Goal: Use online tool/utility: Utilize a website feature to perform a specific function

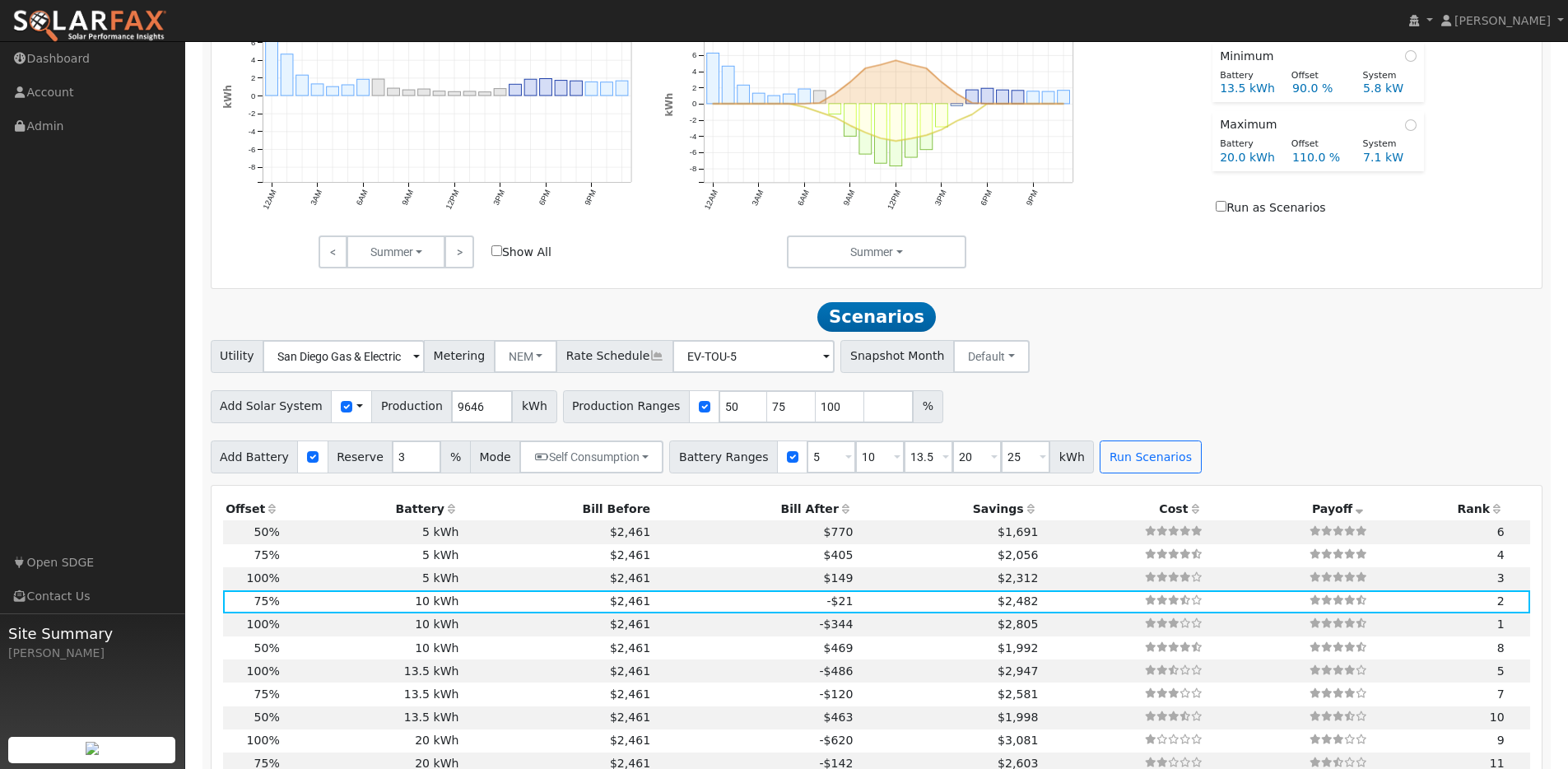
scroll to position [1060, 0]
click at [812, 472] on input "5" at bounding box center [831, 457] width 49 height 33
click at [806, 466] on input "5" at bounding box center [831, 457] width 49 height 33
drag, startPoint x: 818, startPoint y: 466, endPoint x: 762, endPoint y: 466, distance: 56.0
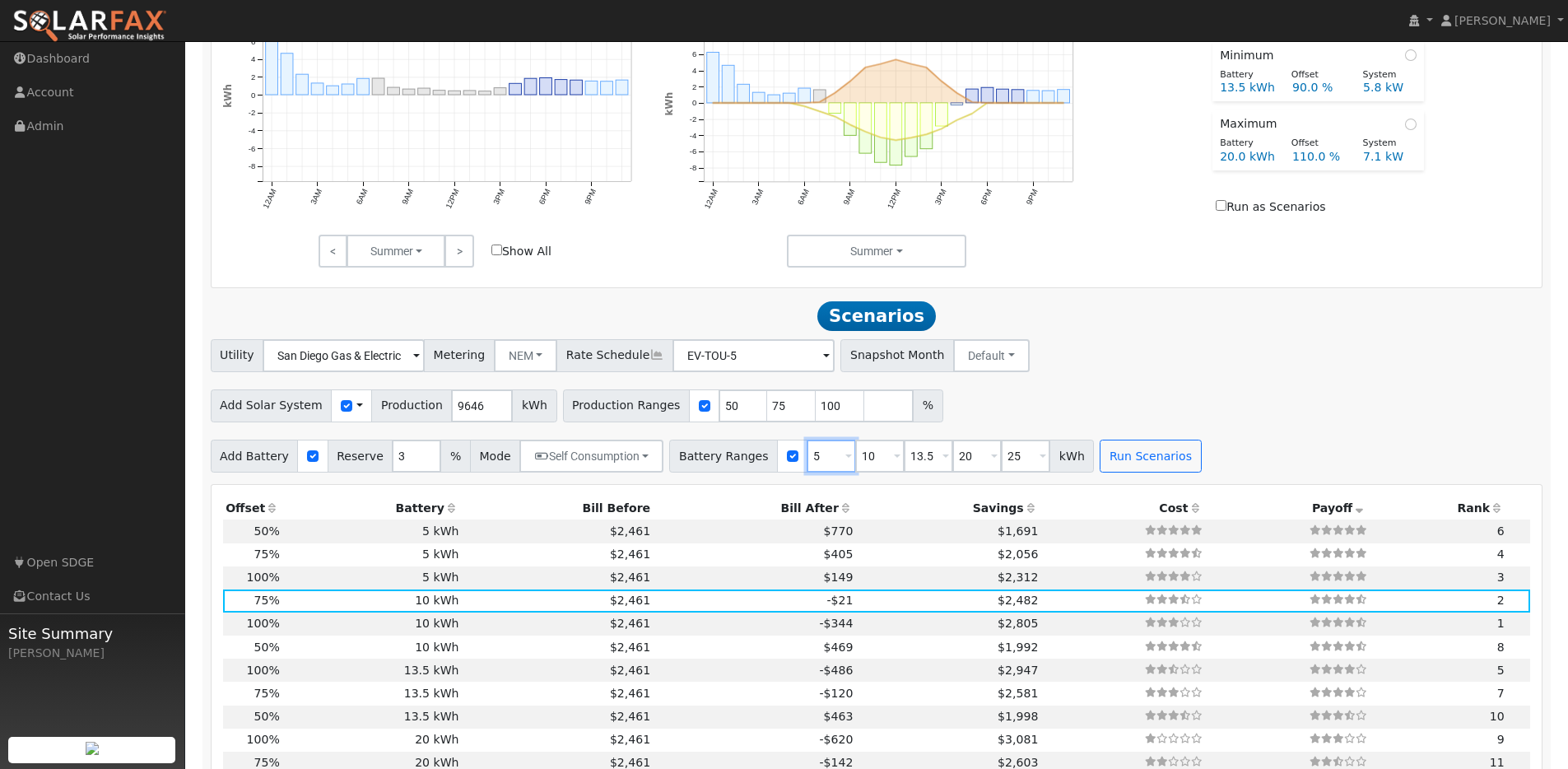
click at [762, 466] on div "Battery Ranges 5 Overrides Reserve % Mode None None Self Consumption Peak Savin…" at bounding box center [881, 457] width 424 height 33
type input "0"
type input "5"
type input "10"
type input "25"
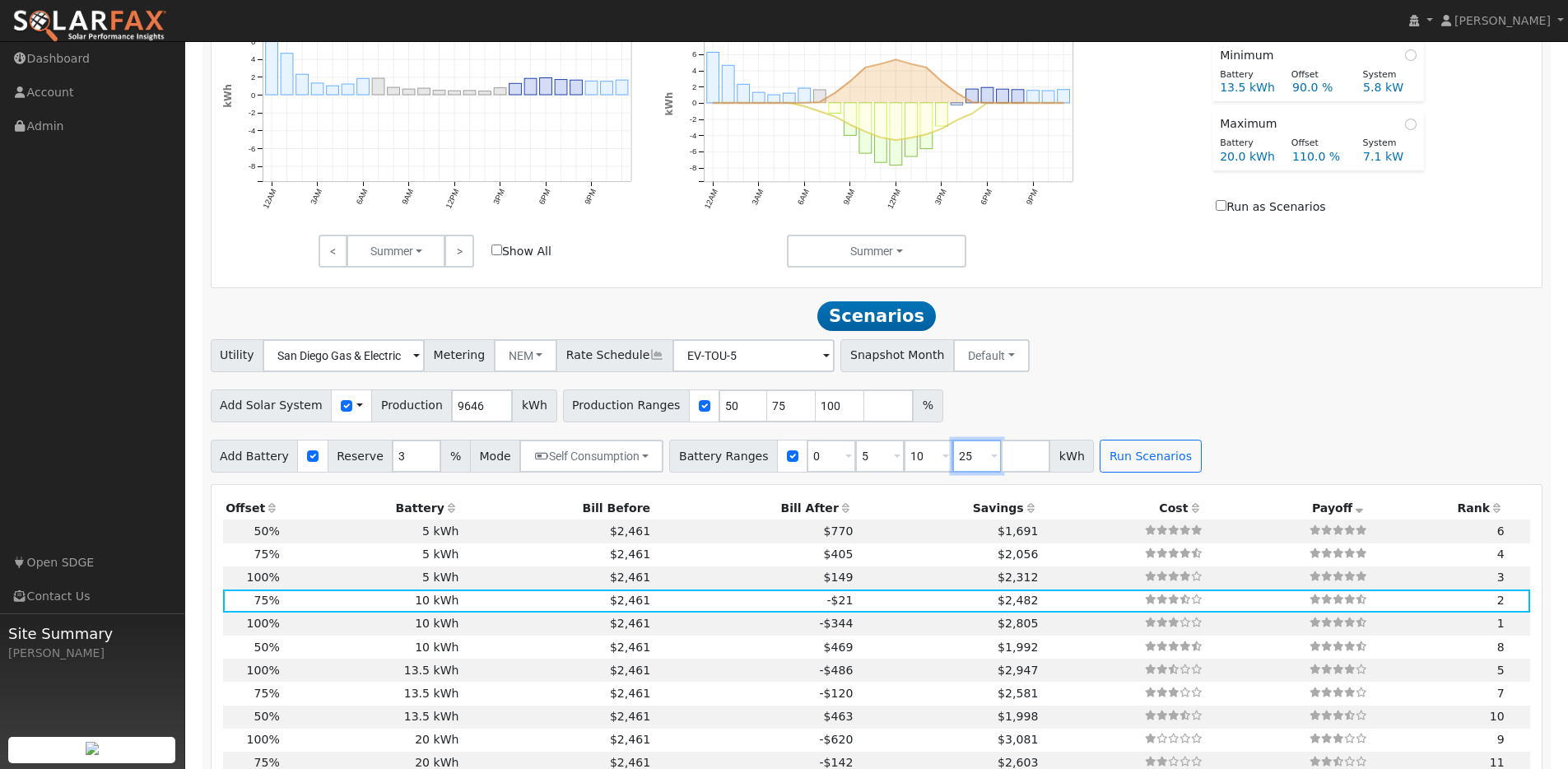
type input "25"
click at [1068, 464] on button "Run Scenarios" at bounding box center [1101, 457] width 101 height 33
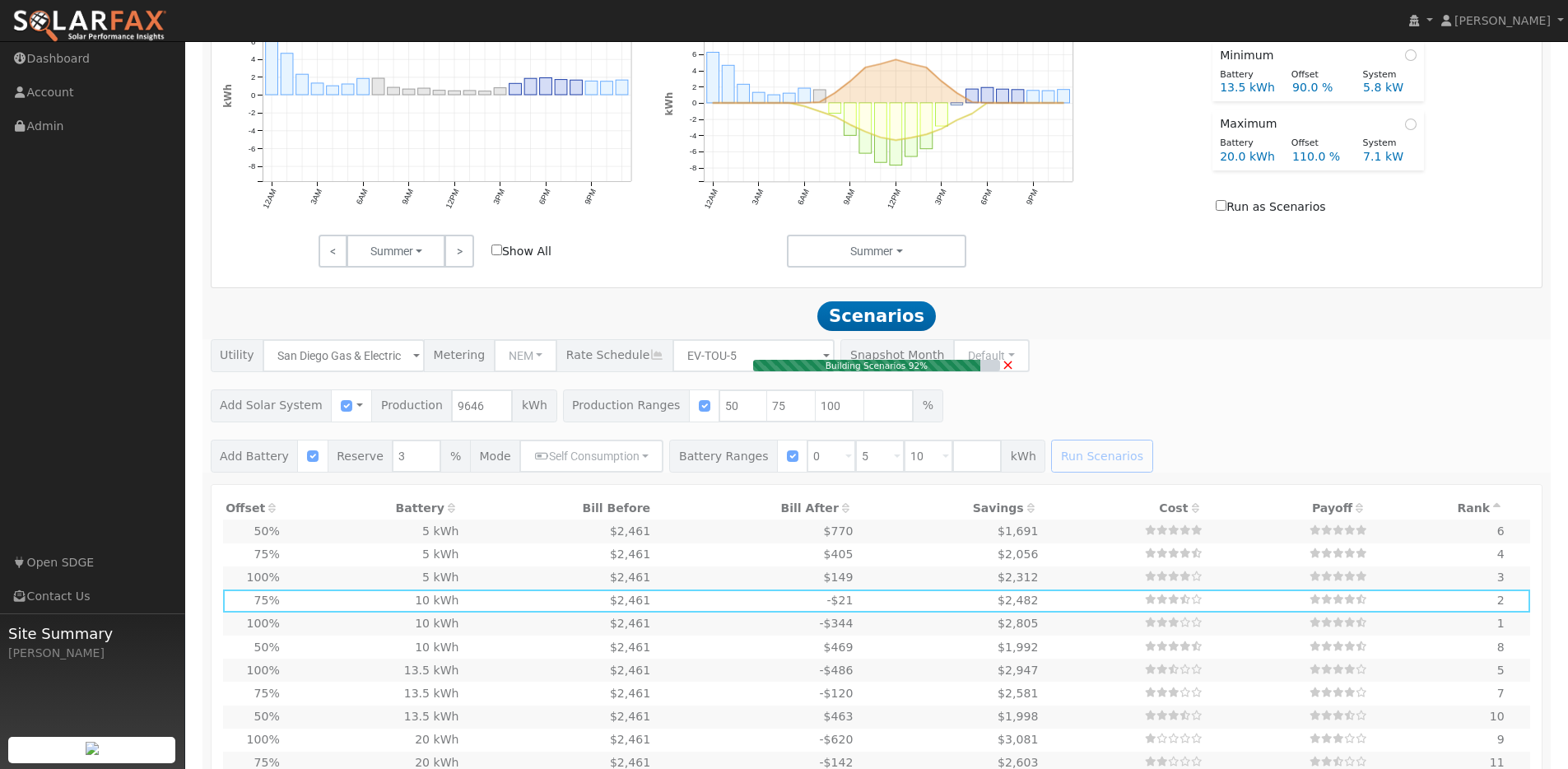
type input "$8,038"
type input "$2,411"
type input "3.2"
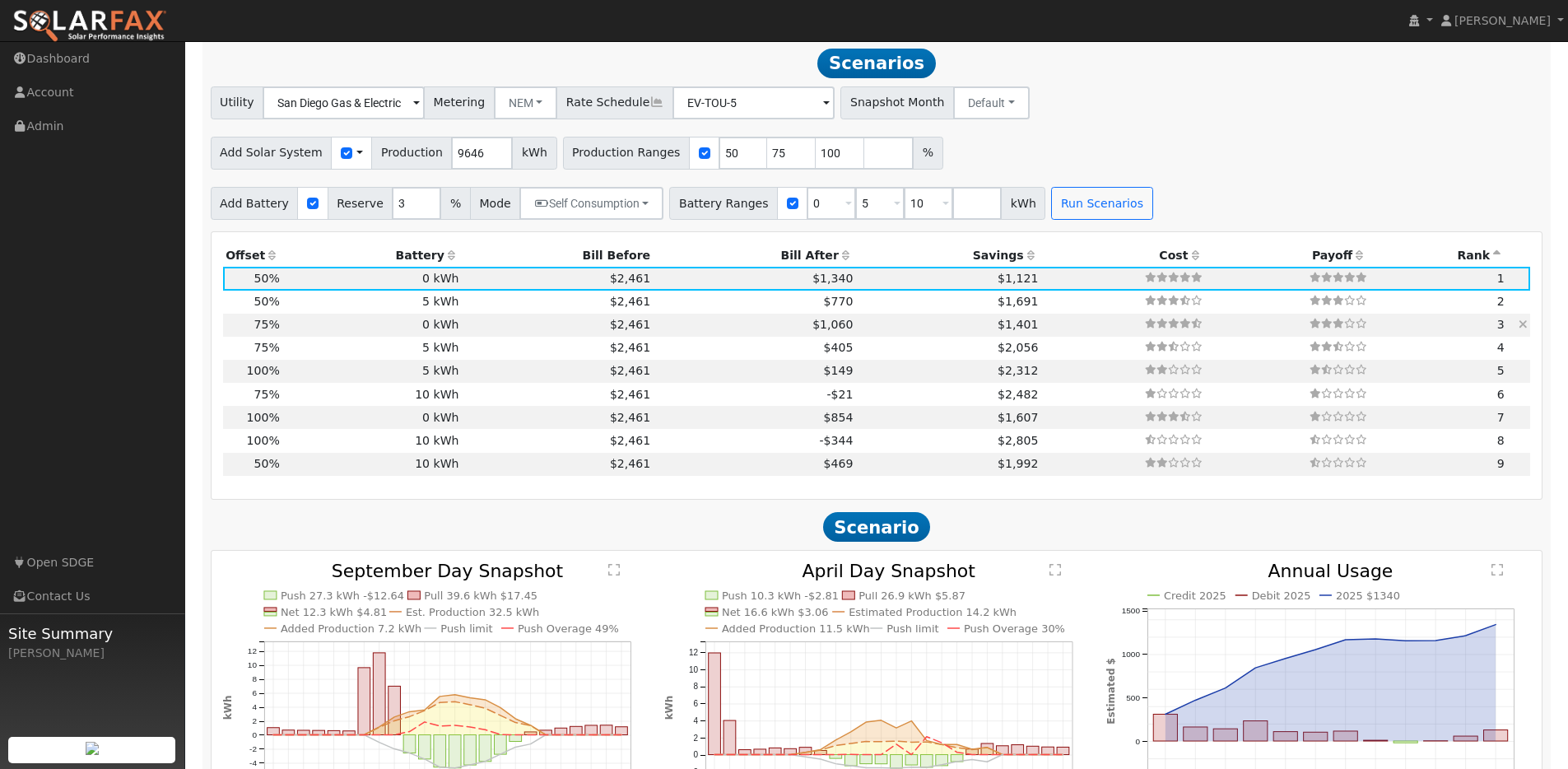
scroll to position [1317, 0]
